Goal: Transaction & Acquisition: Complete application form

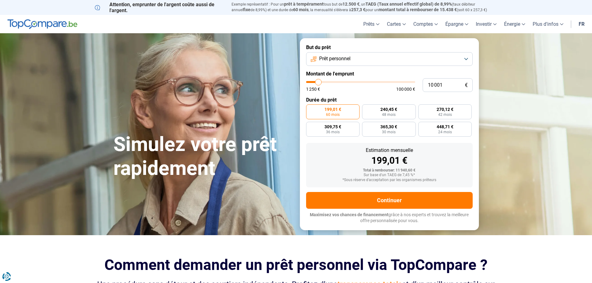
click at [402, 58] on button "Prêt personnel" at bounding box center [389, 59] width 167 height 14
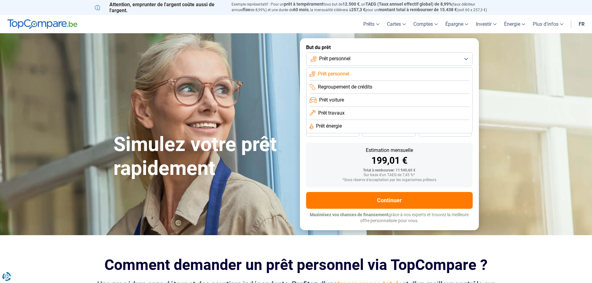
click at [402, 58] on button "Prêt personnel" at bounding box center [389, 59] width 167 height 14
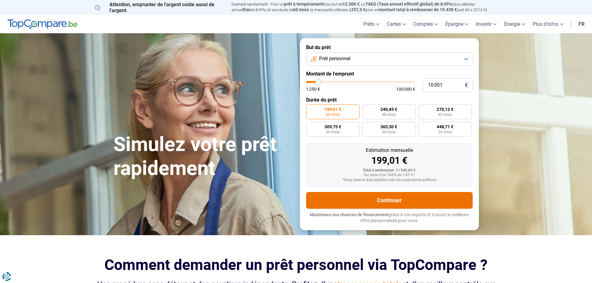
click at [389, 198] on button "Continuer" at bounding box center [389, 200] width 167 height 17
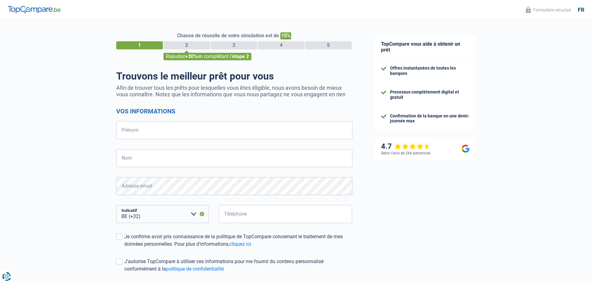
select select "32"
drag, startPoint x: 0, startPoint y: 0, endPoint x: 186, endPoint y: 134, distance: 228.7
click at [186, 134] on input "Prénom" at bounding box center [234, 130] width 236 height 18
type input "ERIC"
type input "THIELEMANS"
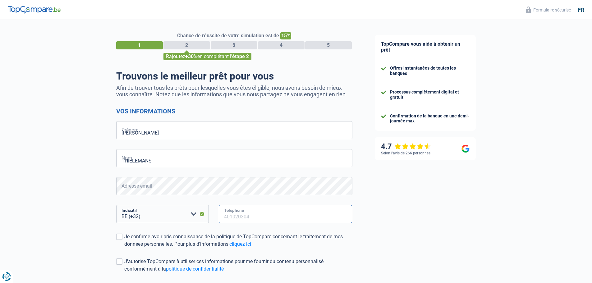
type input "475612557"
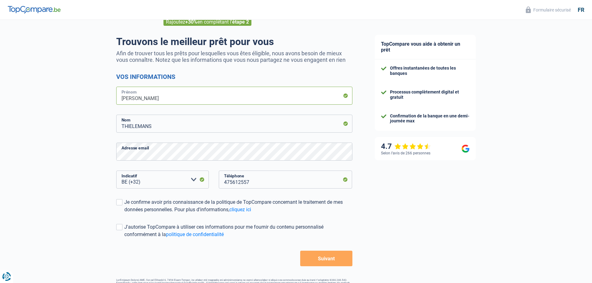
scroll to position [23, 0]
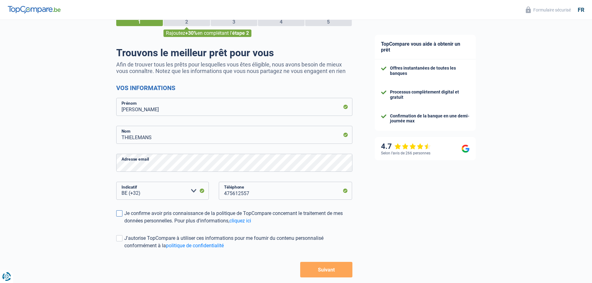
click at [120, 213] on span at bounding box center [119, 213] width 6 height 6
click at [124, 225] on input "Je confirme avoir pris connaissance de la politique de TopCompare concernant le…" at bounding box center [124, 225] width 0 height 0
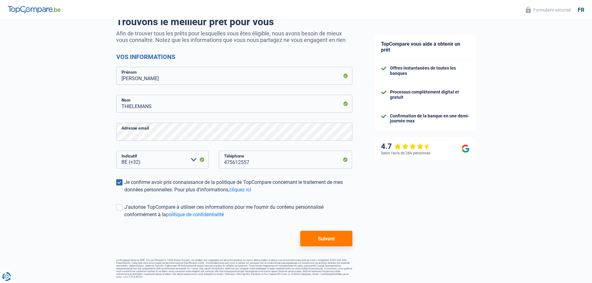
click at [327, 241] on button "Suivant" at bounding box center [326, 239] width 52 height 16
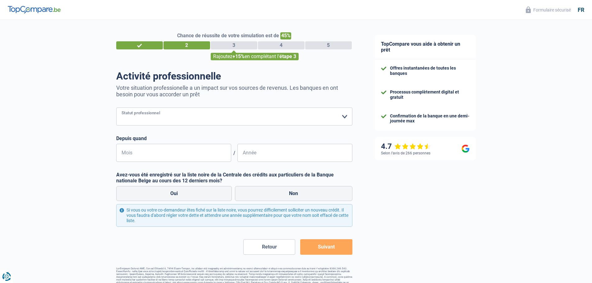
click at [218, 121] on select "Ouvrier Employé privé Employé public Invalide Indépendant Pensionné Chômeur Mut…" at bounding box center [234, 117] width 236 height 18
select select "independent"
click at [116, 108] on select "Ouvrier Employé privé Employé public Invalide Indépendant Pensionné Chômeur Mut…" at bounding box center [234, 117] width 236 height 18
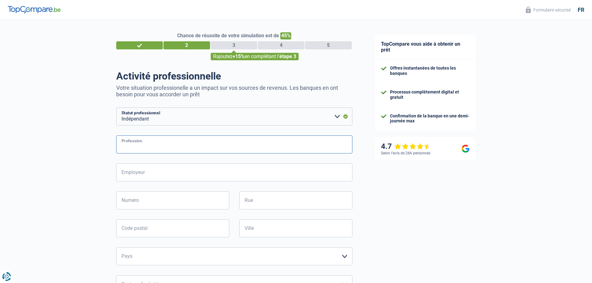
click at [161, 150] on input "Profession" at bounding box center [234, 145] width 236 height 18
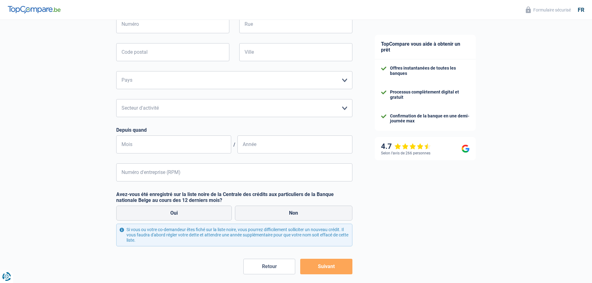
scroll to position [186, 0]
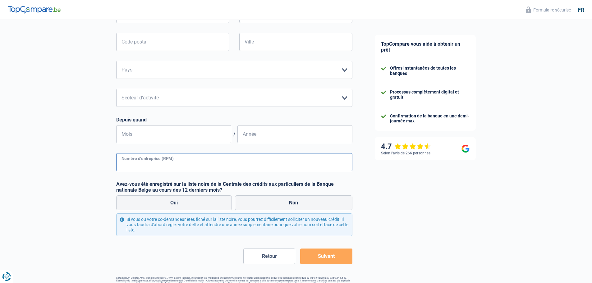
click at [162, 162] on input "Numéro d'entreprise (RPM)" at bounding box center [234, 162] width 236 height 18
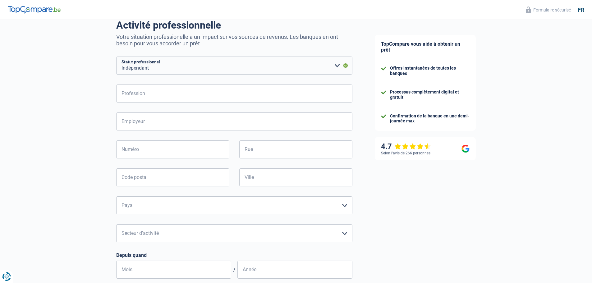
scroll to position [62, 0]
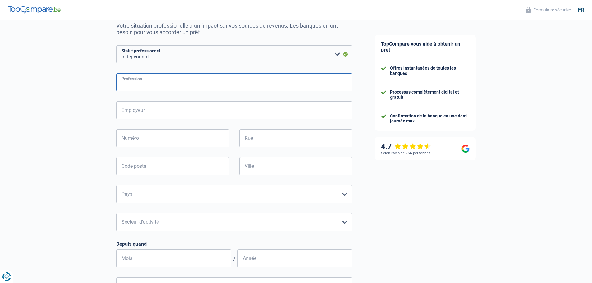
click at [159, 87] on input "Profession" at bounding box center [234, 82] width 236 height 18
type input "Administrateur"
click at [156, 113] on input "Employeur" at bounding box center [234, 110] width 236 height 18
type input "ATE.srl"
type input "Osselstraat, 44"
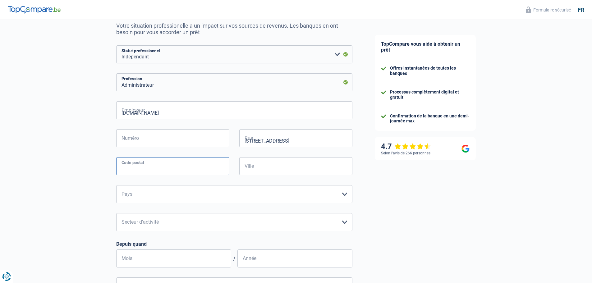
type input "1785"
type input "Merchtem"
type input "44"
drag, startPoint x: 279, startPoint y: 141, endPoint x: 270, endPoint y: 141, distance: 9.3
click at [270, 141] on input "Osselstraat, 44" at bounding box center [295, 138] width 113 height 18
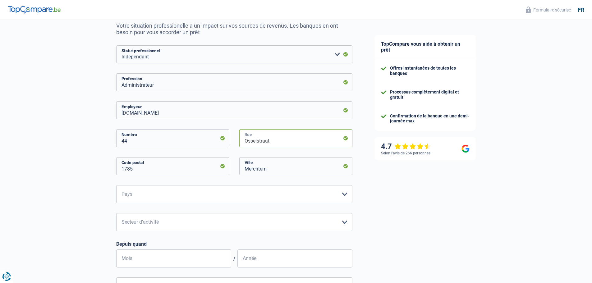
type input "Osselstraat"
click at [104, 171] on div "Chance de réussite de votre simulation est de 45% 1 2 3 4 5 Rajoutez +15% en co…" at bounding box center [182, 189] width 364 height 468
click at [126, 190] on select "Belgique Luxembourg Veuillez sélectionner une option" at bounding box center [234, 194] width 236 height 18
select select "BE"
click at [116, 186] on select "Belgique Luxembourg Veuillez sélectionner une option" at bounding box center [234, 194] width 236 height 18
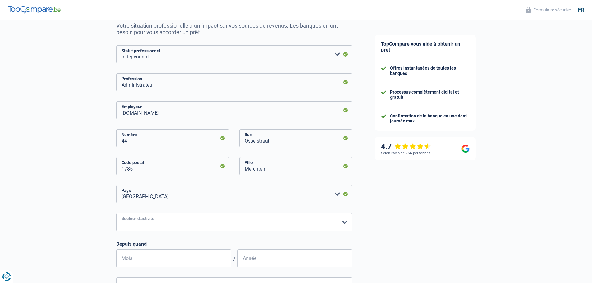
click at [134, 223] on select "Agriculture/Pêche Industrie Horeca Courier/Fitness/Taxi Construction Banques/As…" at bounding box center [234, 222] width 236 height 18
select select "smallCompanies"
click at [116, 214] on select "Agriculture/Pêche Industrie Horeca Courier/Fitness/Taxi Construction Banques/As…" at bounding box center [234, 222] width 236 height 18
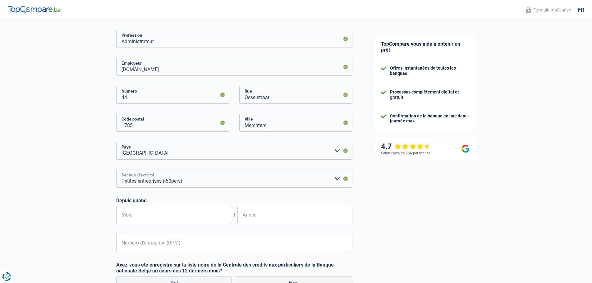
scroll to position [155, 0]
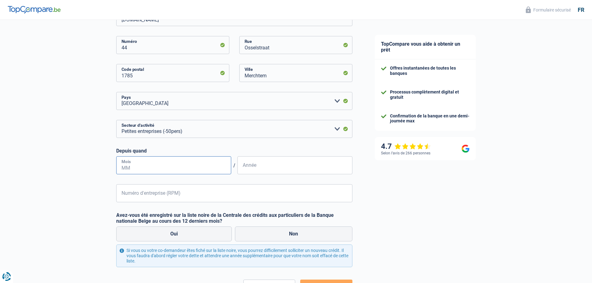
click at [126, 167] on input "Mois" at bounding box center [173, 165] width 115 height 18
type input "10"
type input "2021"
drag, startPoint x: 133, startPoint y: 169, endPoint x: 119, endPoint y: 168, distance: 14.0
click at [119, 168] on input "10" at bounding box center [173, 165] width 115 height 18
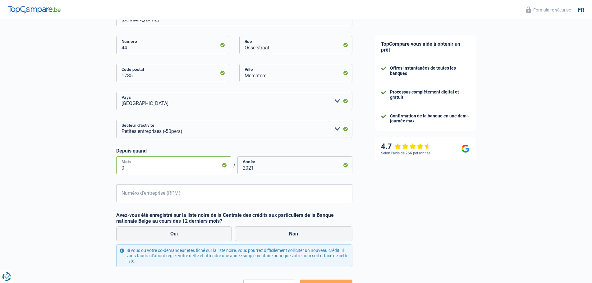
type input "01"
click at [76, 174] on div "Chance de réussite de votre simulation est de 45% 1 2 3 4 5 Rajoutez +15% en co…" at bounding box center [182, 96] width 364 height 468
click at [123, 191] on input "Numéro d'entreprise (RPM)" at bounding box center [234, 193] width 236 height 18
type input "0761328155"
click at [92, 214] on div "Chance de réussite de votre simulation est de 45% 1 2 3 4 5 Rajoutez +15% en co…" at bounding box center [182, 96] width 364 height 468
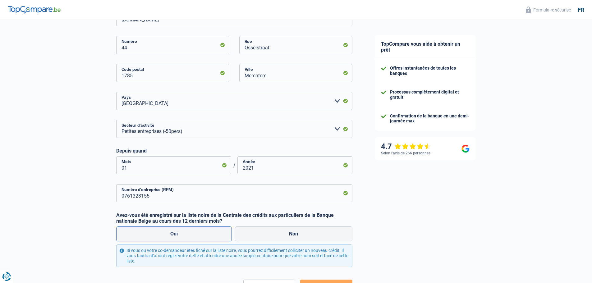
click at [166, 229] on label "Oui" at bounding box center [174, 234] width 116 height 15
click at [166, 229] on input "Oui" at bounding box center [174, 234] width 116 height 15
radio input "true"
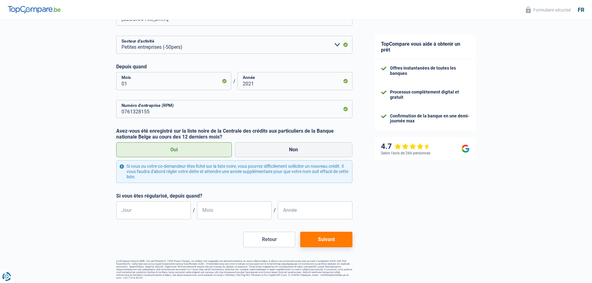
scroll to position [241, 0]
click at [321, 235] on button "Suivant" at bounding box center [326, 239] width 52 height 16
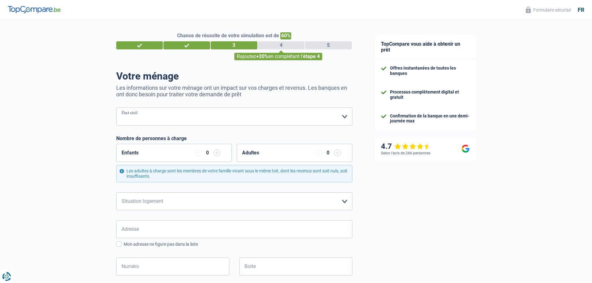
click at [158, 119] on select "Célibataire Marié(e) Cohabitant(e) légal(e) Divorcé(e) Veuf(ve) Séparé (de fait…" at bounding box center [234, 117] width 236 height 18
select select "single"
click at [116, 108] on select "Célibataire Marié(e) Cohabitant(e) légal(e) Divorcé(e) Veuf(ve) Séparé (de fait…" at bounding box center [234, 117] width 236 height 18
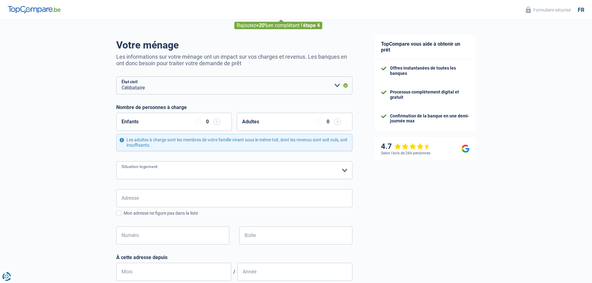
click at [137, 171] on select "Locataire Propriétaire avec prêt hypothécaire Propriétaire sans prêt hypothécai…" at bounding box center [234, 170] width 236 height 18
select select "rents"
click at [116, 162] on select "Locataire Propriétaire avec prêt hypothécaire Propriétaire sans prêt hypothécai…" at bounding box center [234, 170] width 236 height 18
click at [138, 197] on input "Adresse" at bounding box center [234, 198] width 236 height 18
type input "rue de keersmaeker"
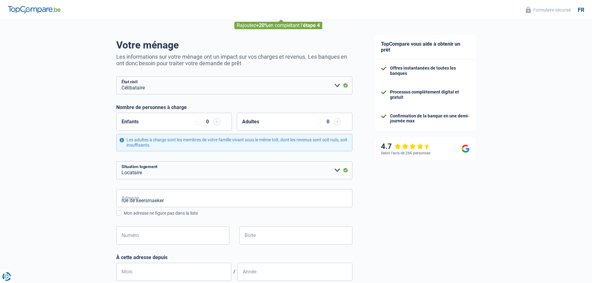
type input "Belgique"
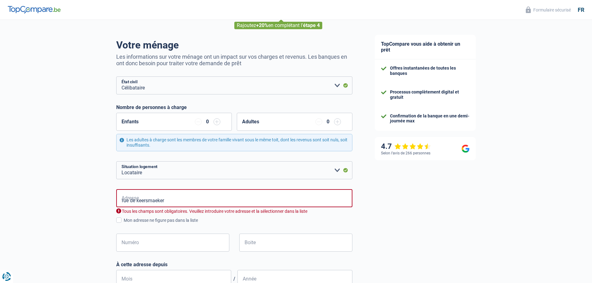
type input "Belgique"
click at [132, 245] on input "Numéro" at bounding box center [172, 243] width 113 height 18
type input "15"
click at [268, 240] on input "Boite" at bounding box center [295, 243] width 113 height 18
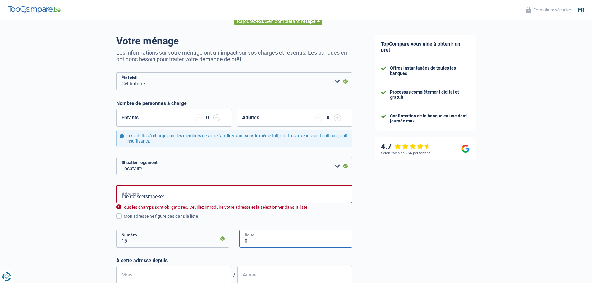
scroll to position [93, 0]
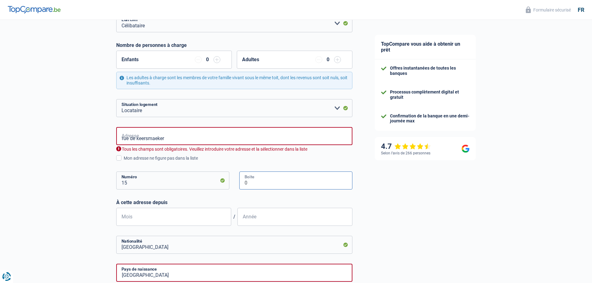
type input "0"
click at [199, 219] on input "Mois" at bounding box center [173, 217] width 115 height 18
click at [149, 222] on input "Mois" at bounding box center [173, 217] width 115 height 18
type input "01"
type input "2022"
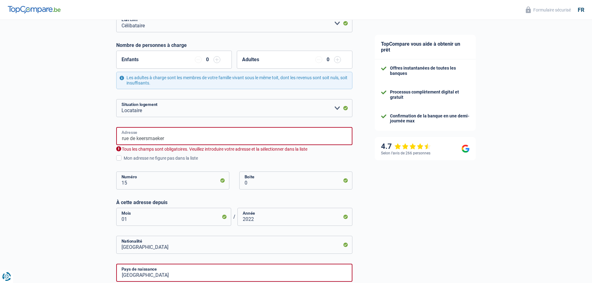
click at [170, 140] on input "rue de keersmaeker" at bounding box center [234, 136] width 236 height 18
click at [171, 140] on input "rue de keersmaeker" at bounding box center [234, 136] width 236 height 18
click at [59, 163] on div "Chance de réussite de votre simulation est de 60% 1 2 3 4 5 Rajoutez +20% en co…" at bounding box center [182, 165] width 364 height 483
click at [118, 158] on span at bounding box center [118, 157] width 5 height 5
click at [124, 162] on input "Mon adresse ne figure pas dans la liste" at bounding box center [124, 162] width 0 height 0
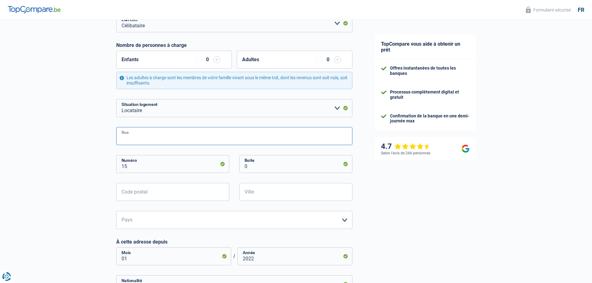
click at [133, 132] on input "Rue" at bounding box center [234, 136] width 236 height 18
drag, startPoint x: 156, startPoint y: 139, endPoint x: 205, endPoint y: 136, distance: 48.9
click at [205, 136] on input "deKeersmaekerKeersmaeker" at bounding box center [234, 136] width 236 height 18
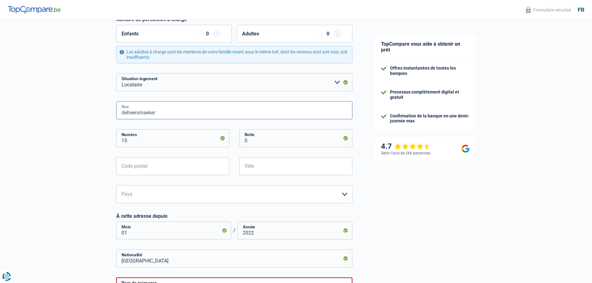
scroll to position [124, 0]
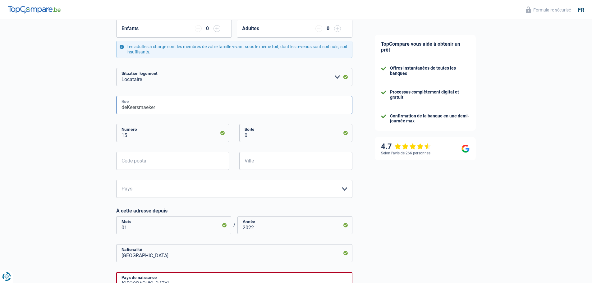
type input "deKeersmaeker"
click at [177, 164] on input "Code postal" at bounding box center [172, 161] width 113 height 18
type input "1090"
click at [273, 160] on input "Ville" at bounding box center [295, 161] width 113 height 18
type input "jette"
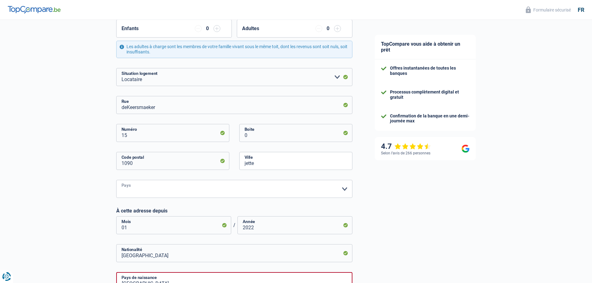
click at [131, 191] on select "Belgique Luxembourg Veuillez sélectionner une option" at bounding box center [234, 189] width 236 height 18
select select "BE"
click at [116, 180] on select "Belgique Luxembourg Veuillez sélectionner une option" at bounding box center [234, 189] width 236 height 18
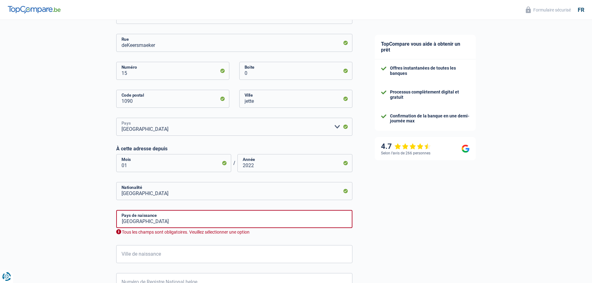
scroll to position [218, 0]
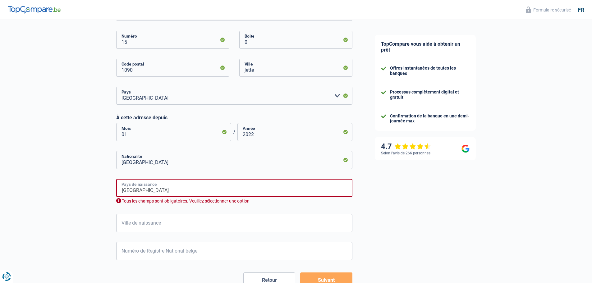
click at [148, 195] on input "Belgique" at bounding box center [234, 188] width 236 height 18
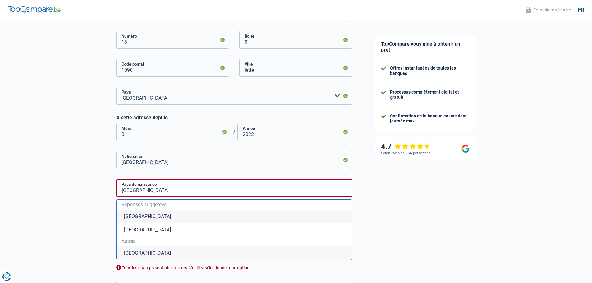
click at [149, 215] on li "Belgique" at bounding box center [235, 216] width 236 height 13
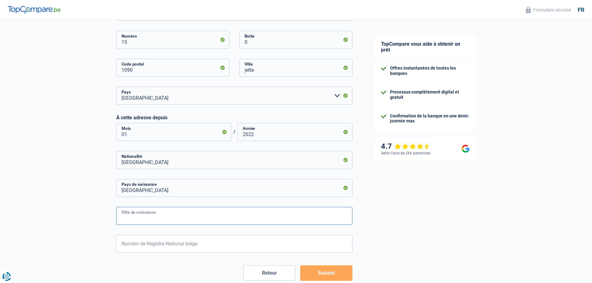
click at [154, 217] on input "Ville de naissance" at bounding box center [234, 216] width 236 height 18
type input "Berchem saint agathe"
click at [78, 217] on div "Chance de réussite de votre simulation est de 60% 1 2 3 4 5 Rajoutez +20% en co…" at bounding box center [182, 58] width 364 height 516
click at [129, 243] on input "Numéro de Registre National belge" at bounding box center [234, 244] width 236 height 18
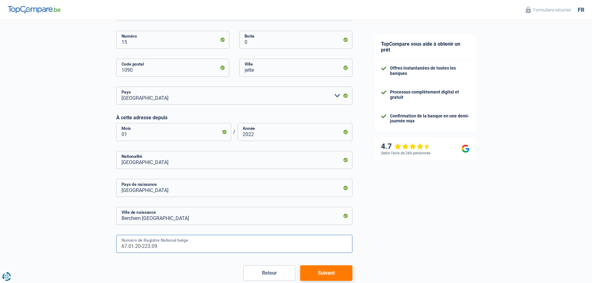
type input "67.01.20-223.09"
click at [317, 276] on button "Suivant" at bounding box center [326, 273] width 52 height 16
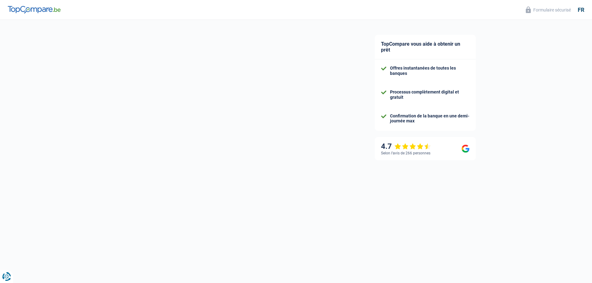
select select "netSalary"
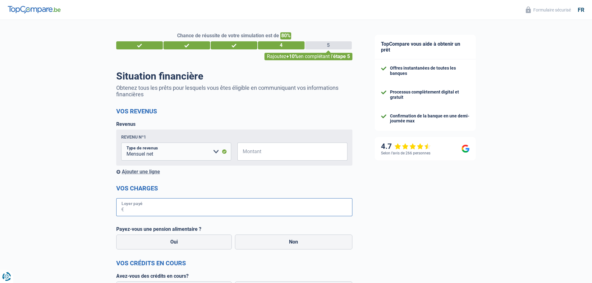
click at [150, 207] on input "Loyer payé" at bounding box center [238, 207] width 228 height 18
type input "500"
click at [261, 148] on input "Montant" at bounding box center [296, 152] width 102 height 18
type input "1.400"
click at [274, 244] on label "Non" at bounding box center [293, 242] width 117 height 15
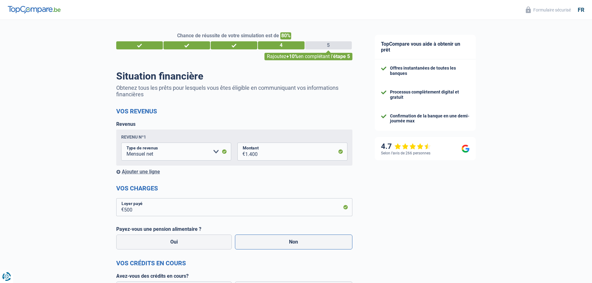
click at [274, 244] on input "Non" at bounding box center [293, 242] width 117 height 15
radio input "true"
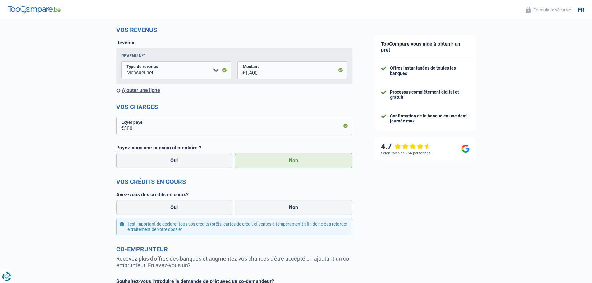
scroll to position [93, 0]
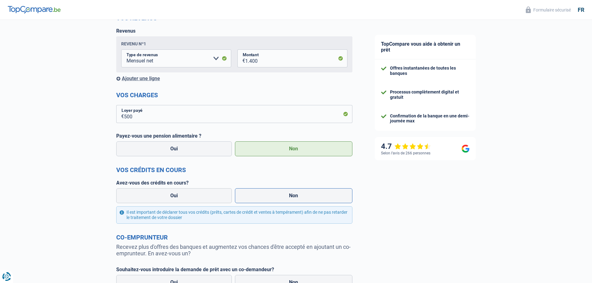
click at [273, 195] on label "Non" at bounding box center [293, 195] width 117 height 15
click at [273, 195] on input "Non" at bounding box center [293, 195] width 117 height 15
radio input "true"
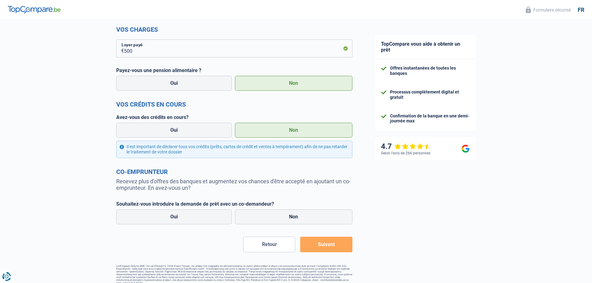
scroll to position [166, 0]
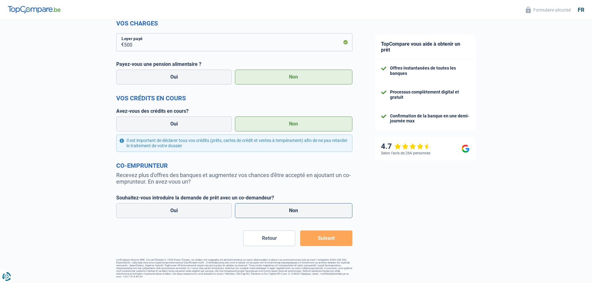
drag, startPoint x: 293, startPoint y: 206, endPoint x: 287, endPoint y: 208, distance: 5.9
click at [293, 206] on label "Non" at bounding box center [293, 210] width 117 height 15
click at [293, 206] on input "Non" at bounding box center [293, 210] width 117 height 15
radio input "true"
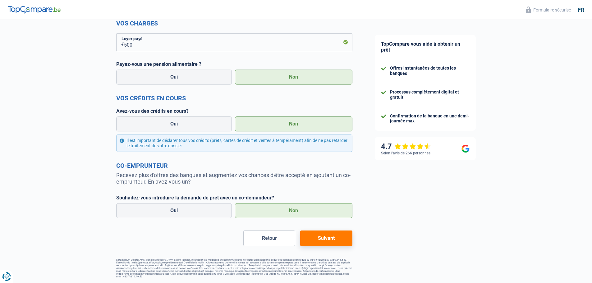
click at [320, 241] on button "Suivant" at bounding box center [326, 239] width 52 height 16
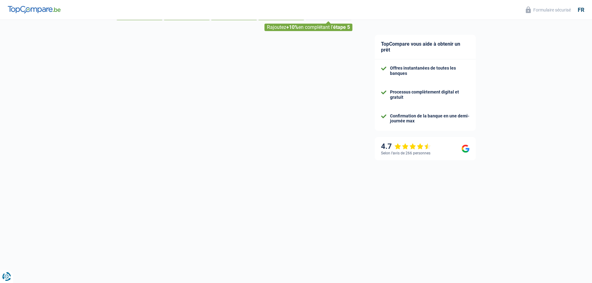
scroll to position [7, 0]
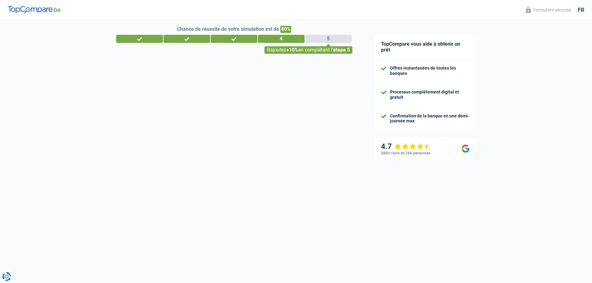
select select "60"
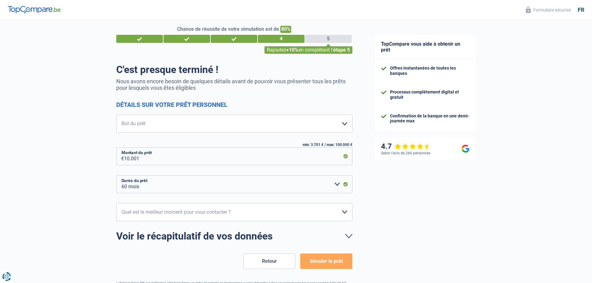
scroll to position [0, 0]
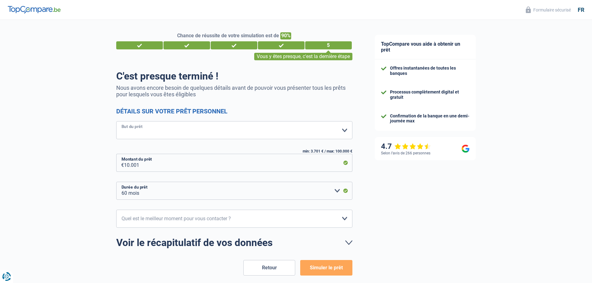
click at [188, 131] on select "Confort maison: meubles, textile, peinture, électroménager, outillage non-profe…" at bounding box center [234, 130] width 236 height 18
select select "other"
click at [116, 122] on select "Confort maison: meubles, textile, peinture, électroménager, outillage non-profe…" at bounding box center [234, 130] width 236 height 18
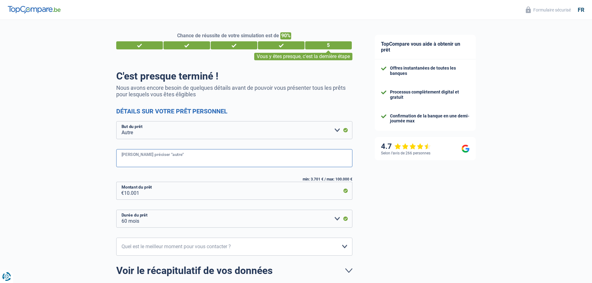
click at [131, 160] on input "Veuillez préciser "autre"" at bounding box center [234, 158] width 236 height 18
type input "d"
type input "mise à réro d'un compte courant"
click at [200, 246] on select "10h-12h 12h-14h 14h-16h 16h-18h Veuillez sélectionner une option" at bounding box center [234, 247] width 236 height 18
select select "10-12"
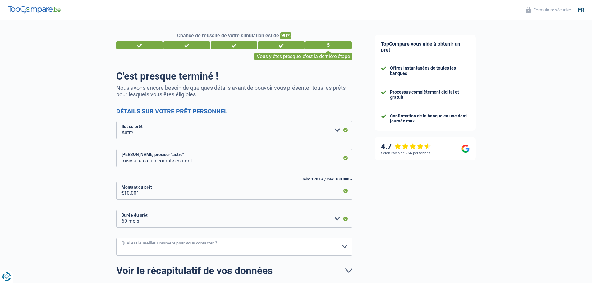
click at [116, 238] on select "10h-12h 12h-14h 14h-16h 16h-18h Veuillez sélectionner une option" at bounding box center [234, 247] width 236 height 18
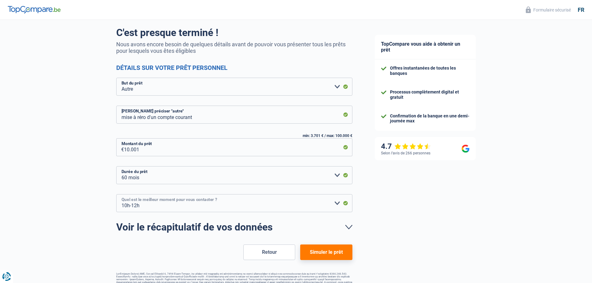
scroll to position [57, 0]
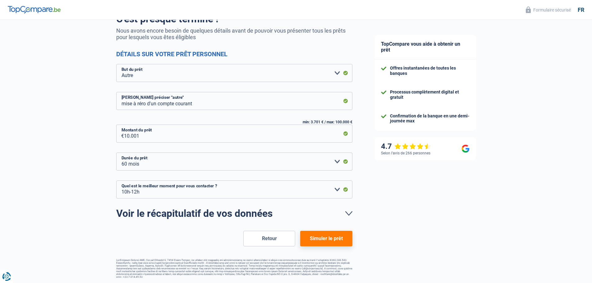
click at [320, 239] on button "Simuler le prêt" at bounding box center [326, 239] width 52 height 16
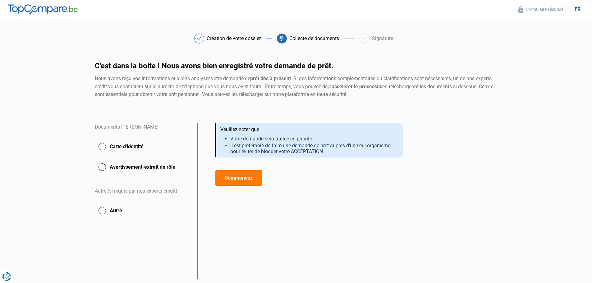
click at [240, 182] on button "Commencez" at bounding box center [238, 178] width 47 height 16
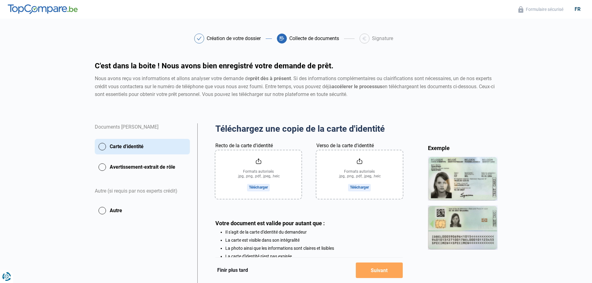
click at [247, 193] on input "Recto de la carte d'identité" at bounding box center [258, 174] width 86 height 48
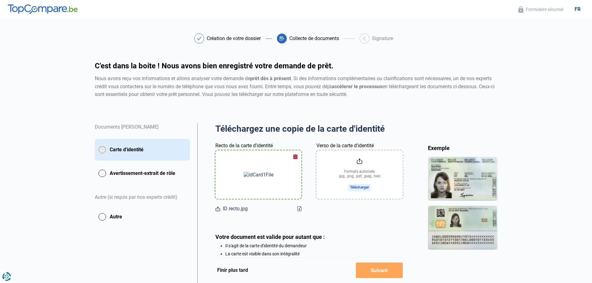
click at [354, 186] on input "Verso de la carte d'identité" at bounding box center [359, 174] width 86 height 48
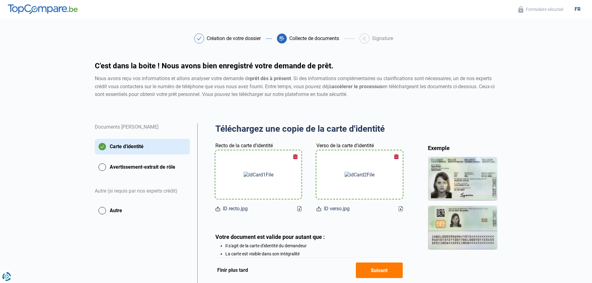
click at [381, 268] on button "Suivant" at bounding box center [379, 271] width 47 height 16
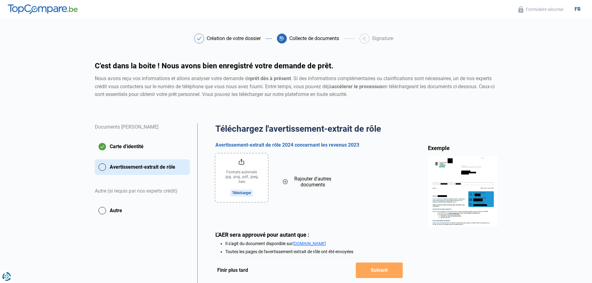
click at [244, 191] on input "file" at bounding box center [241, 178] width 53 height 48
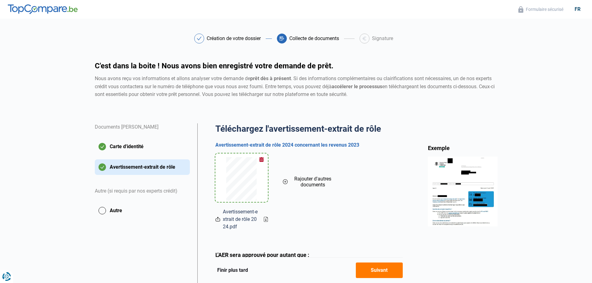
click at [376, 270] on button "Suivant" at bounding box center [379, 271] width 47 height 16
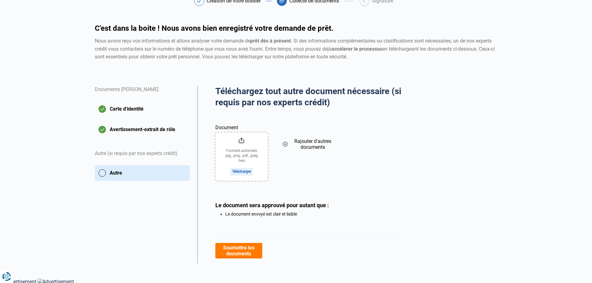
scroll to position [40, 0]
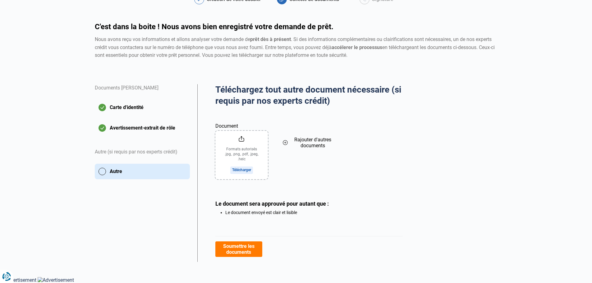
click at [237, 248] on button "Soumettre les documents" at bounding box center [238, 249] width 47 height 16
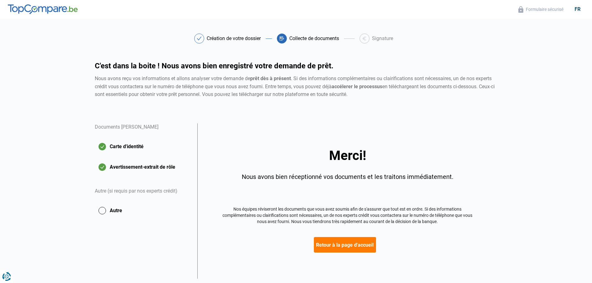
click at [340, 246] on button "Retour à la page d'accueil" at bounding box center [345, 245] width 62 height 16
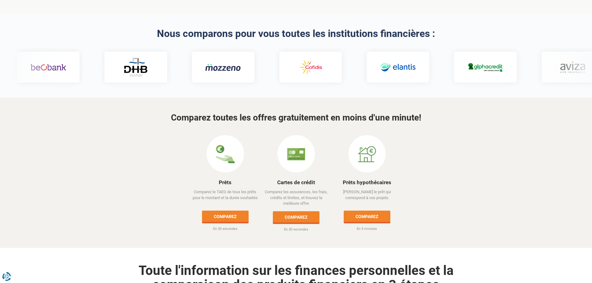
scroll to position [186, 0]
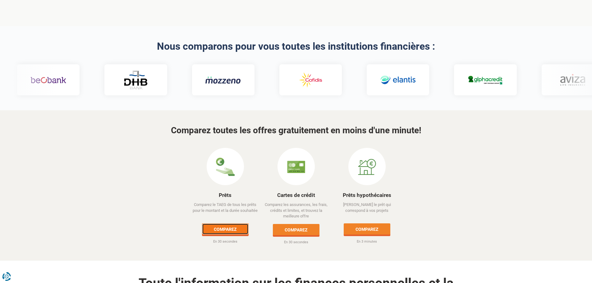
click at [224, 223] on link "Comparez" at bounding box center [225, 228] width 47 height 11
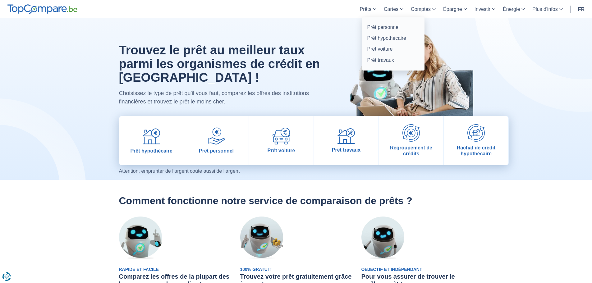
click at [365, 7] on link "Prêts" at bounding box center [368, 9] width 24 height 18
